Goal: Task Accomplishment & Management: Manage account settings

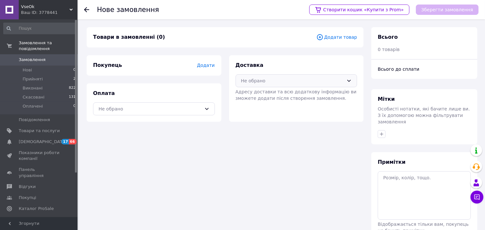
click at [340, 81] on div "Не обрано" at bounding box center [292, 80] width 103 height 7
click at [329, 169] on div "Товари в замовленні (0) Додати товар Покупець Додати Оплата Не обрано Доставка …" at bounding box center [225, 146] width 284 height 238
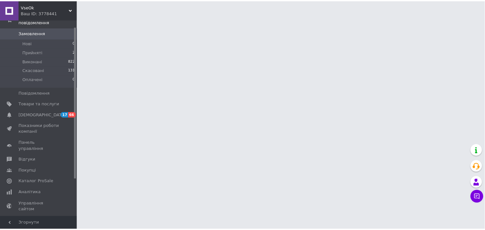
scroll to position [57, 0]
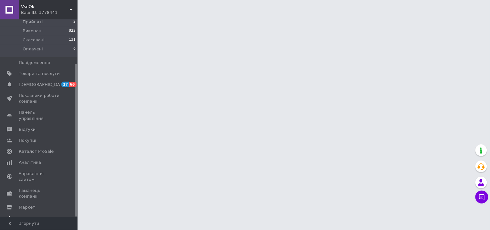
click at [35, 216] on span "Налаштування" at bounding box center [35, 219] width 33 height 6
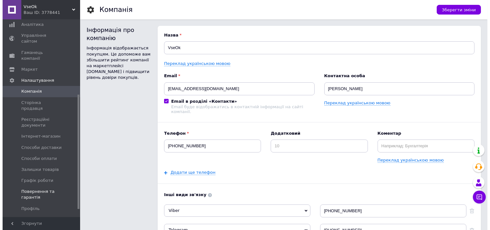
scroll to position [129, 0]
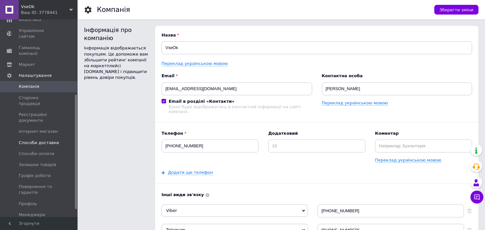
click at [47, 140] on span "Способи доставки" at bounding box center [39, 143] width 40 height 6
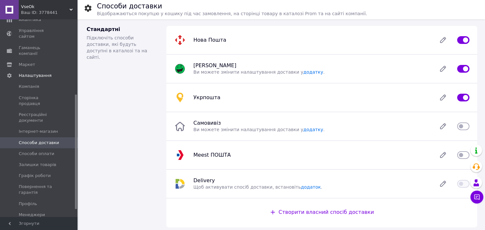
click at [461, 125] on input "checkbox" at bounding box center [463, 126] width 12 height 6
checkbox input "true"
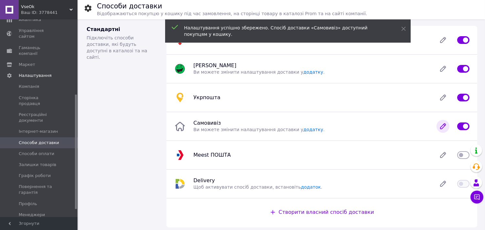
click at [445, 127] on icon at bounding box center [442, 126] width 13 height 13
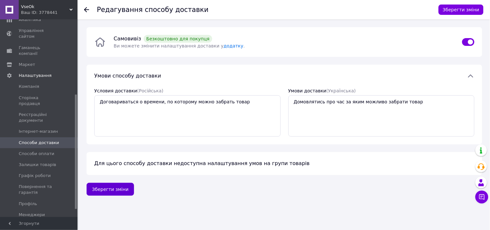
click at [105, 189] on button "Зберегти зміни" at bounding box center [110, 189] width 47 height 13
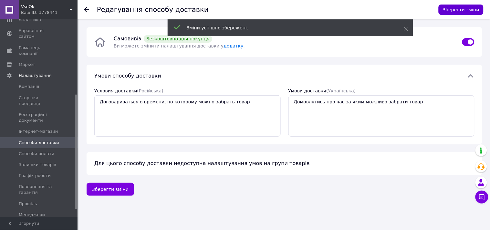
click at [461, 10] on button "Зберегти зміни" at bounding box center [460, 10] width 45 height 10
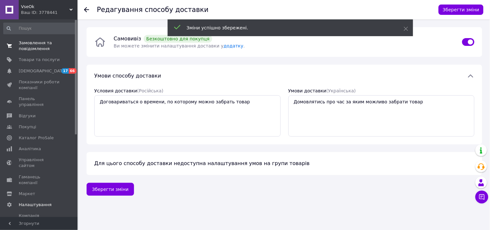
click at [43, 46] on span "Замовлення та повідомлення" at bounding box center [39, 46] width 41 height 12
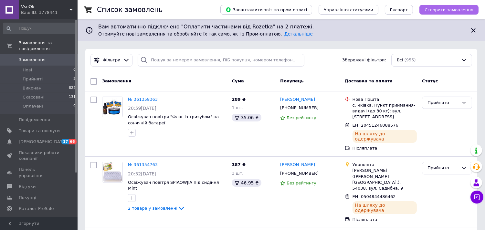
click at [441, 11] on span "Створити замовлення" at bounding box center [448, 9] width 49 height 5
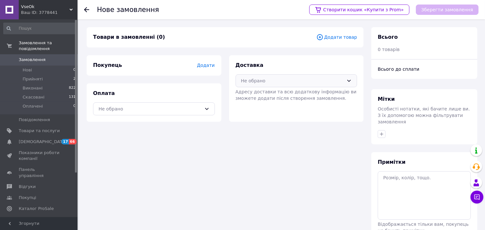
click at [254, 79] on div "Не обрано" at bounding box center [292, 80] width 103 height 7
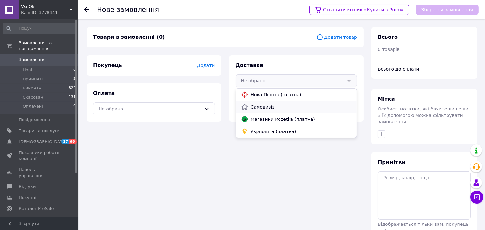
click at [262, 104] on span "Самовивіз" at bounding box center [301, 107] width 101 height 6
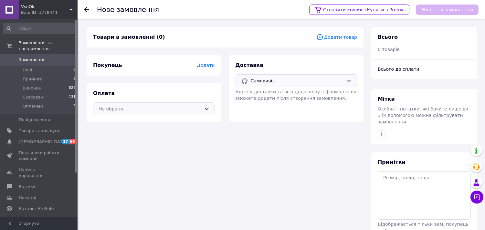
click at [121, 108] on div "Не обрано" at bounding box center [149, 108] width 103 height 7
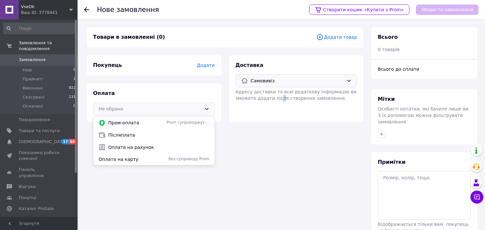
drag, startPoint x: 277, startPoint y: 148, endPoint x: 305, endPoint y: 135, distance: 31.2
click at [289, 149] on div "Товари в замовленні (0) Додати товар Покупець Додати Оплата Не обрано Пром-опла…" at bounding box center [225, 146] width 284 height 238
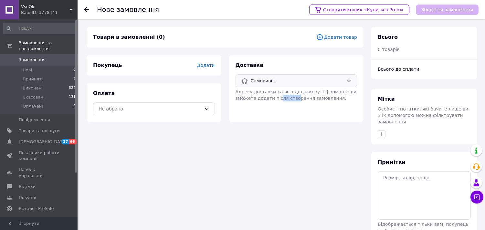
click at [275, 152] on div "Товари в замовленні (0) Додати товар Покупець Додати Оплата Не обрано Доставка …" at bounding box center [225, 146] width 284 height 238
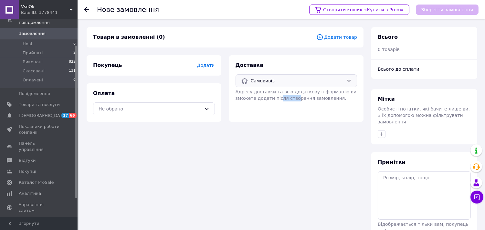
scroll to position [57, 0]
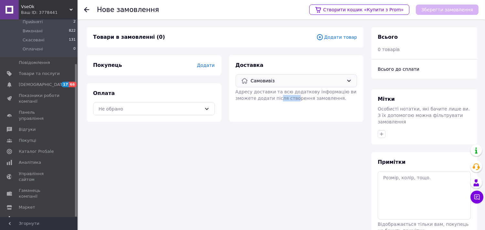
click at [37, 216] on span "Налаштування" at bounding box center [35, 219] width 33 height 6
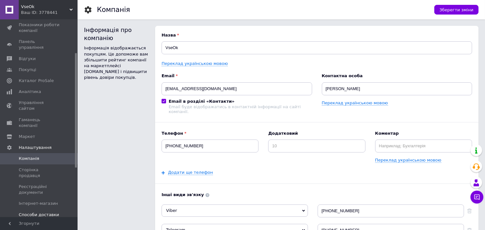
click at [45, 212] on span "Способи доставки" at bounding box center [39, 215] width 40 height 6
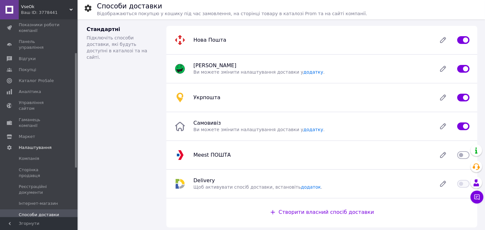
click at [462, 125] on input "checkbox" at bounding box center [463, 126] width 12 height 6
checkbox input "false"
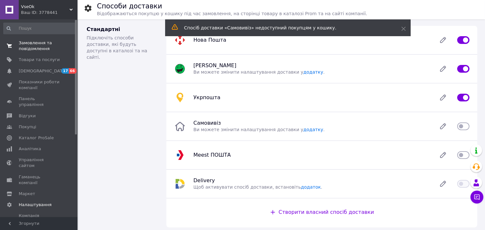
click at [37, 46] on span "Замовлення та повідомлення" at bounding box center [39, 46] width 41 height 12
